Goal: Task Accomplishment & Management: Manage account settings

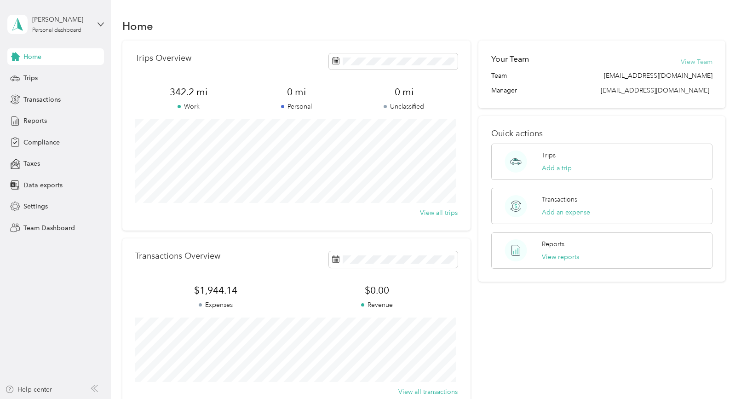
click at [692, 61] on button "View Team" at bounding box center [697, 62] width 32 height 10
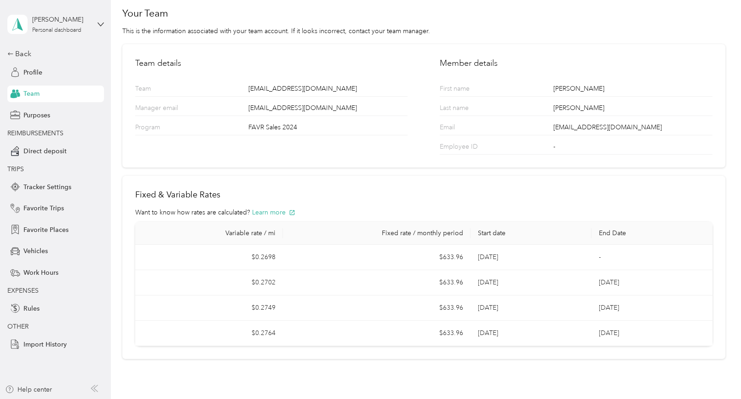
scroll to position [46, 0]
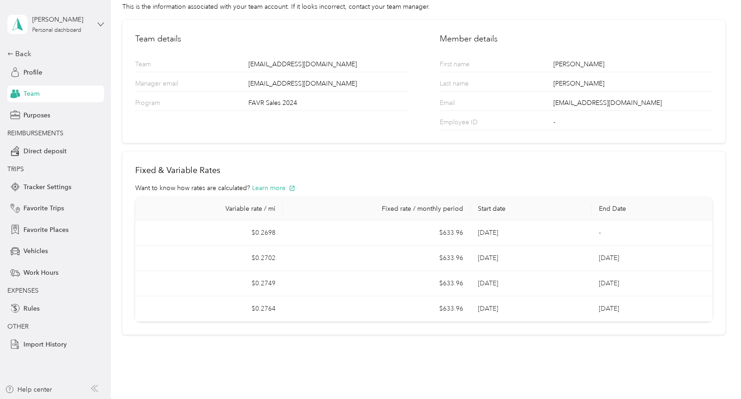
click at [100, 22] on icon at bounding box center [101, 24] width 6 height 6
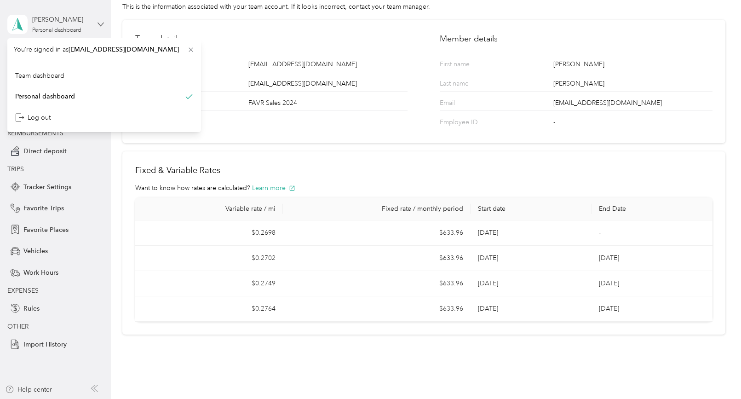
click at [100, 22] on icon at bounding box center [101, 24] width 6 height 6
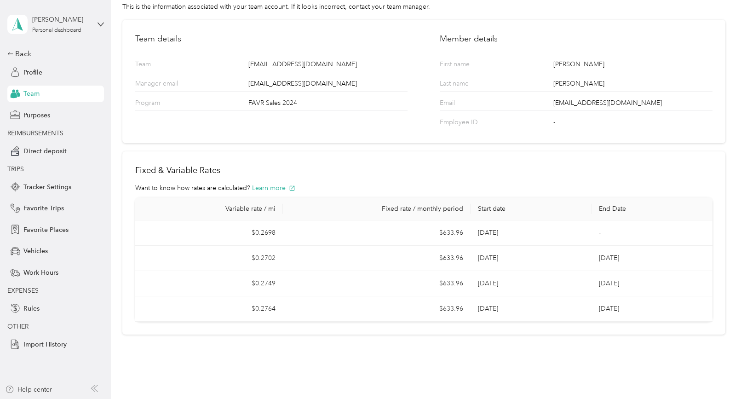
click at [93, 23] on div "[PERSON_NAME] Personal dashboard" at bounding box center [55, 24] width 97 height 32
click at [73, 72] on div "Team dashboard" at bounding box center [104, 76] width 181 height 16
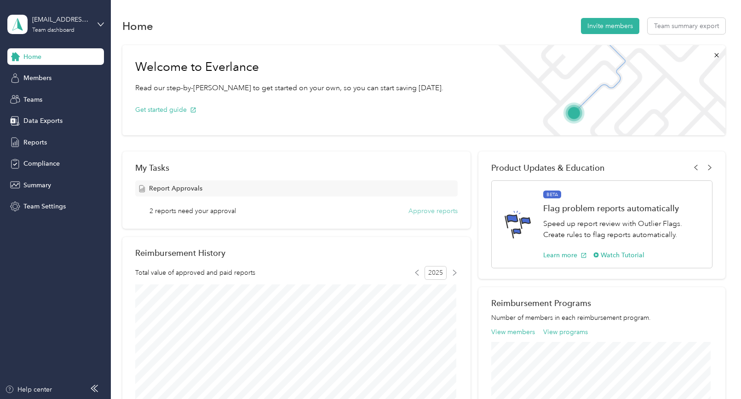
click at [422, 211] on button "Approve reports" at bounding box center [433, 211] width 49 height 10
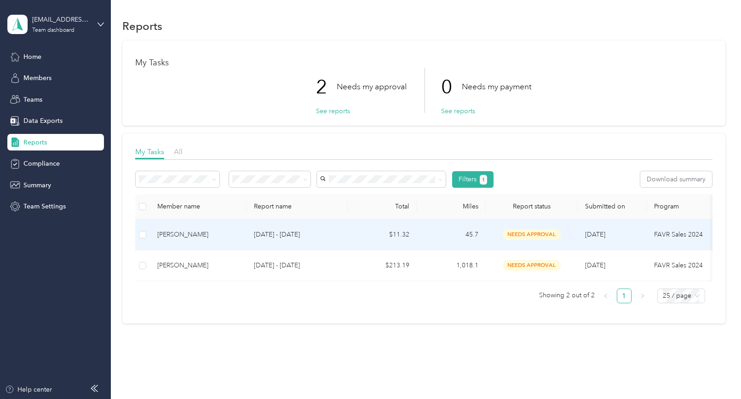
click at [379, 237] on td "$11.32" at bounding box center [382, 235] width 69 height 31
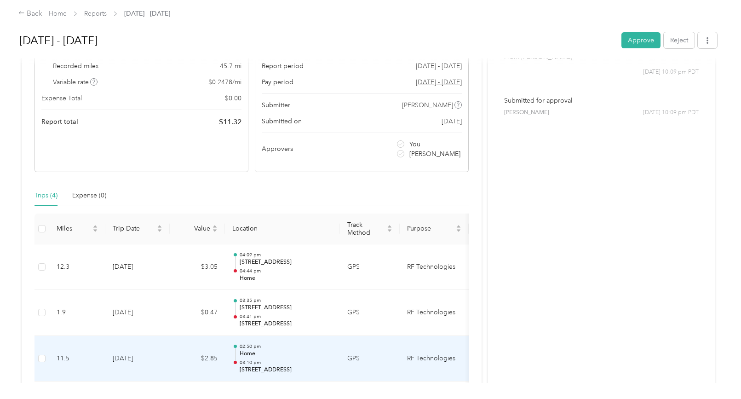
scroll to position [34, 0]
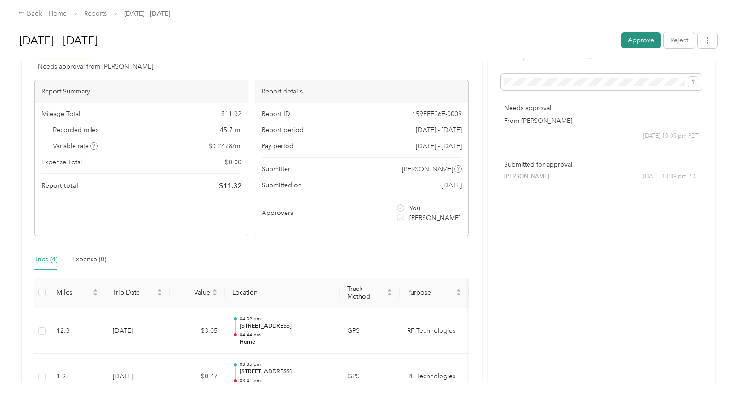
click at [635, 43] on button "Approve" at bounding box center [641, 40] width 39 height 16
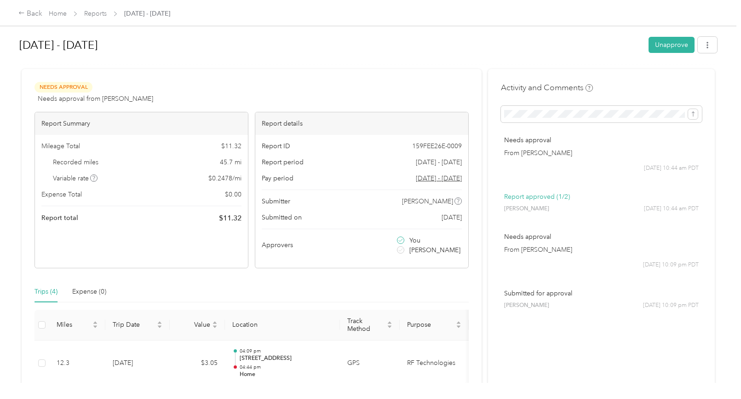
scroll to position [0, 0]
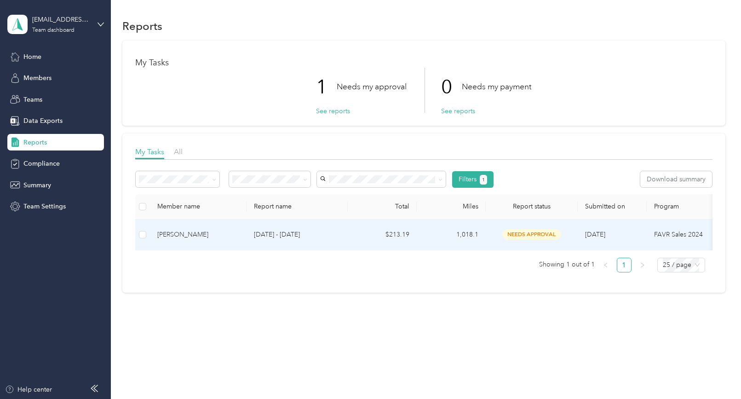
click at [302, 234] on p "[DATE] - [DATE]" at bounding box center [297, 235] width 87 height 10
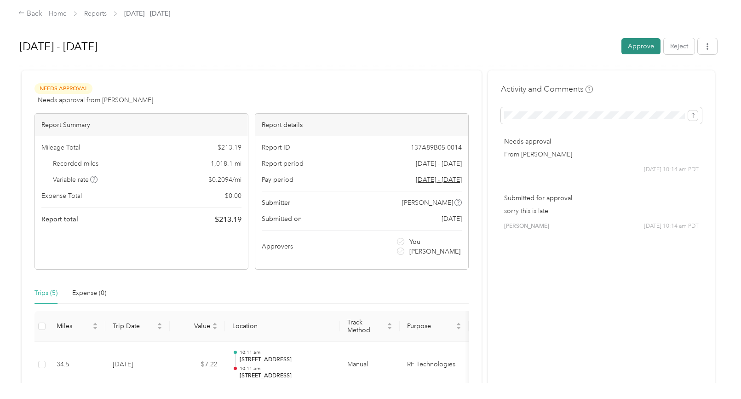
click at [636, 46] on button "Approve" at bounding box center [641, 46] width 39 height 16
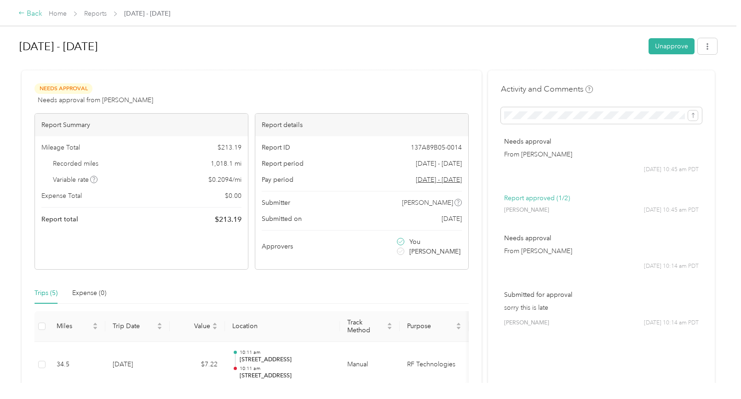
click at [29, 12] on div "Back" at bounding box center [30, 13] width 24 height 11
